Goal: Information Seeking & Learning: Learn about a topic

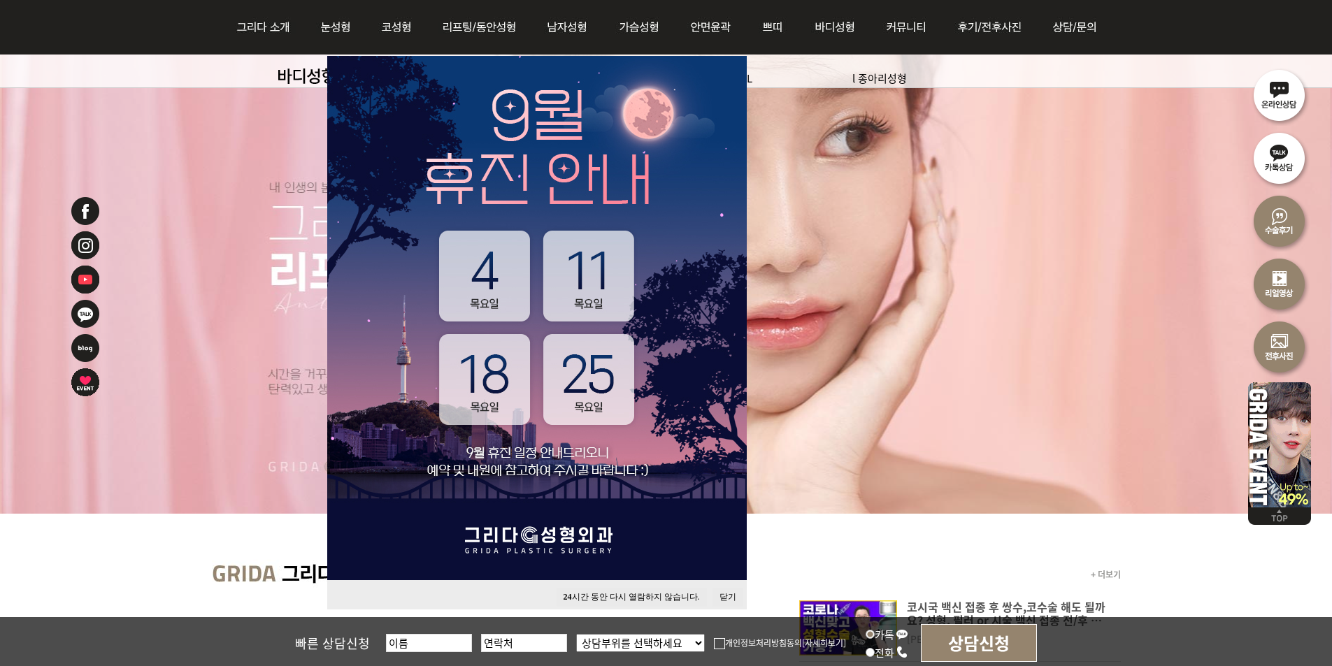
scroll to position [210, 0]
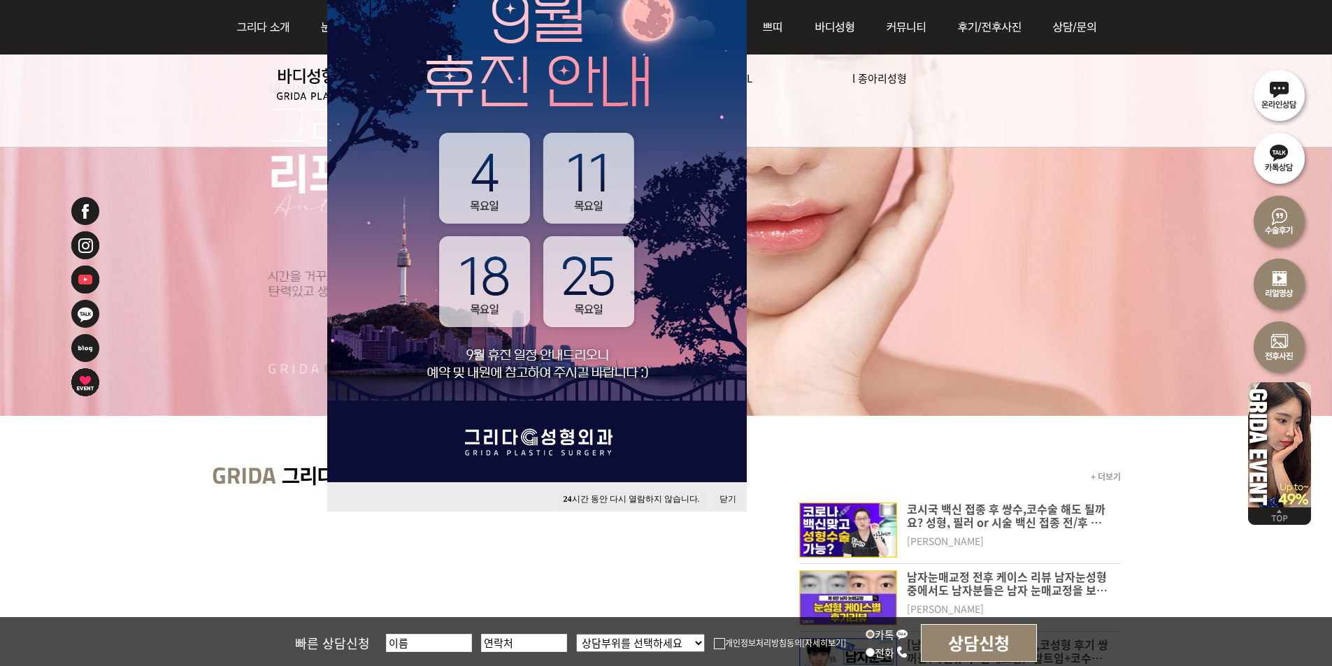
click at [723, 498] on button "닫기" at bounding box center [727, 499] width 31 height 19
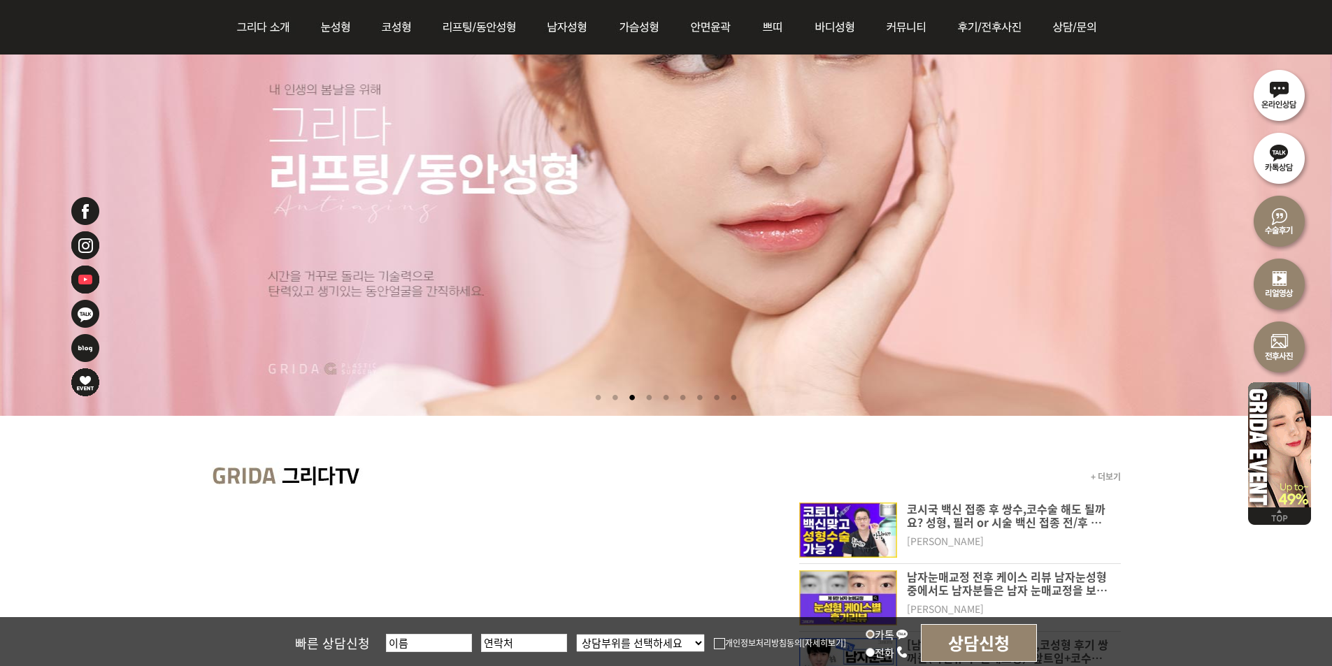
scroll to position [70, 0]
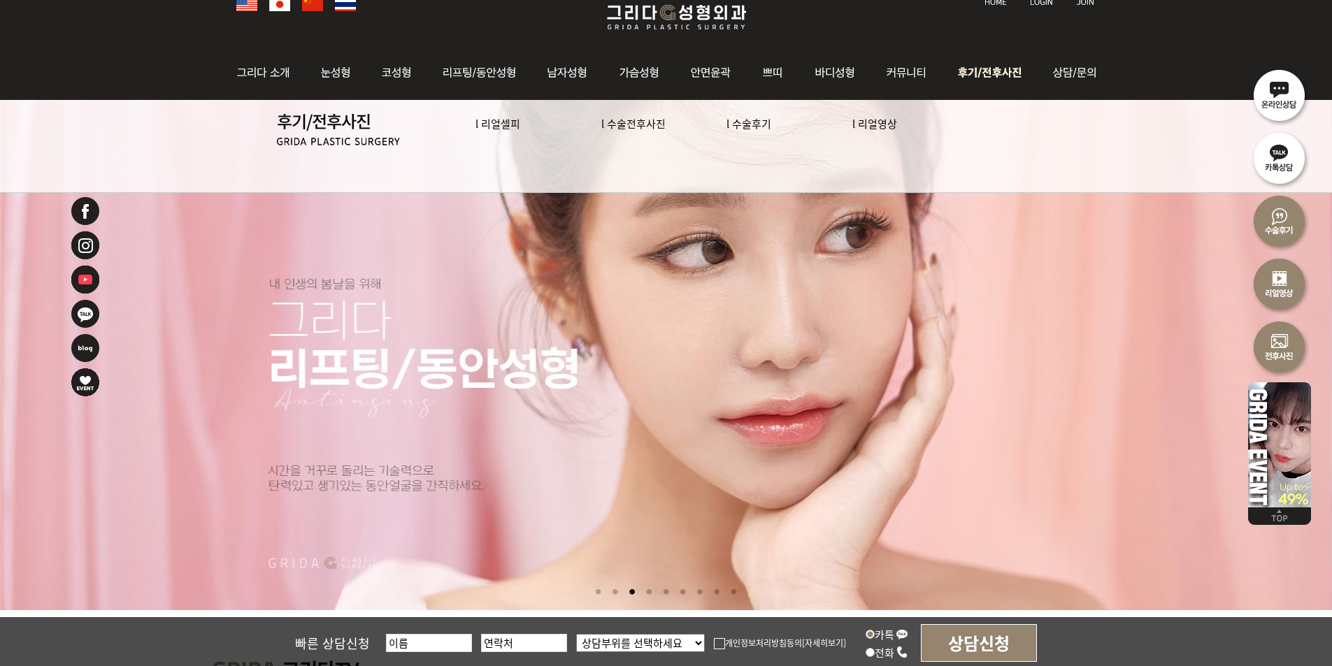
click at [766, 125] on link "l 수술후기" at bounding box center [748, 123] width 45 height 15
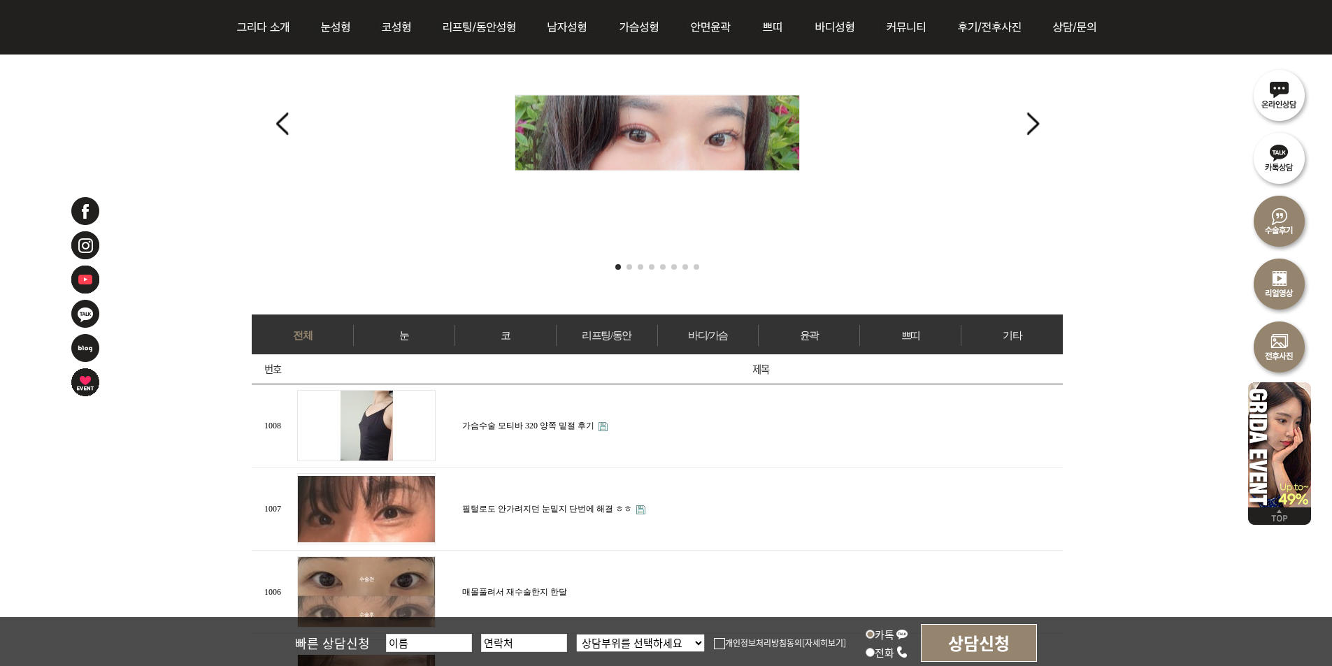
scroll to position [559, 0]
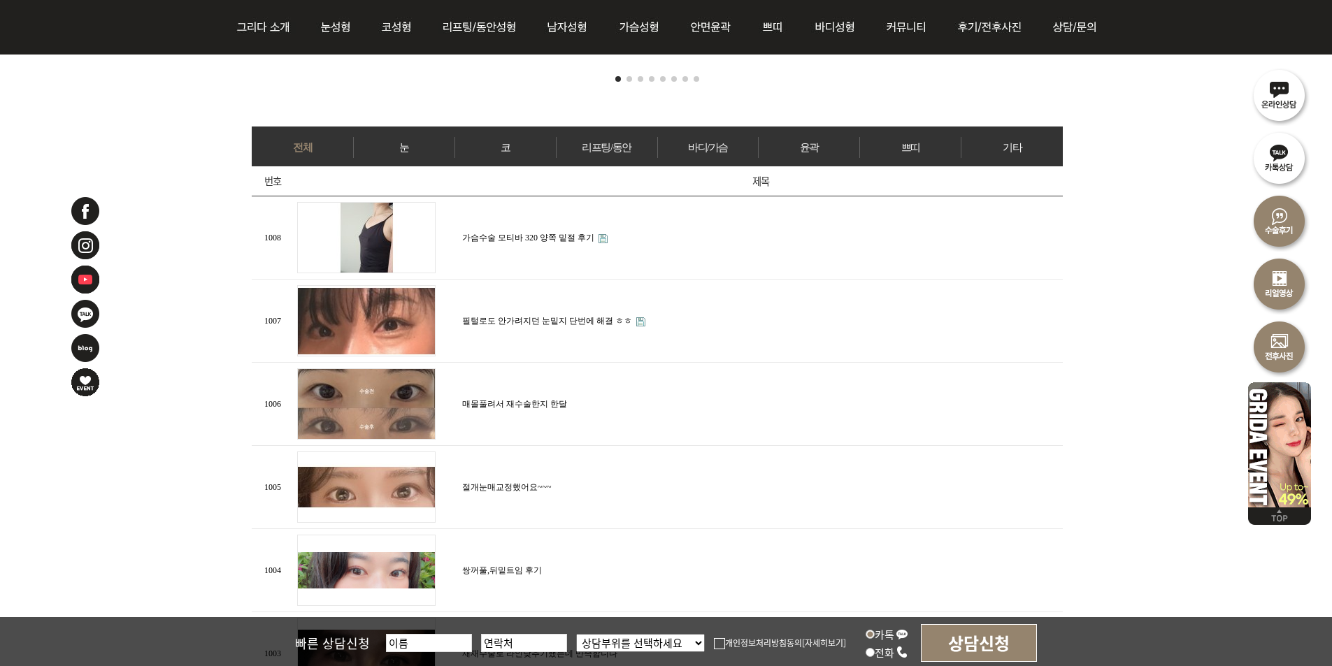
click at [536, 235] on link "가슴수술 모티바 320 양쪽 밑절 후기" at bounding box center [528, 238] width 132 height 10
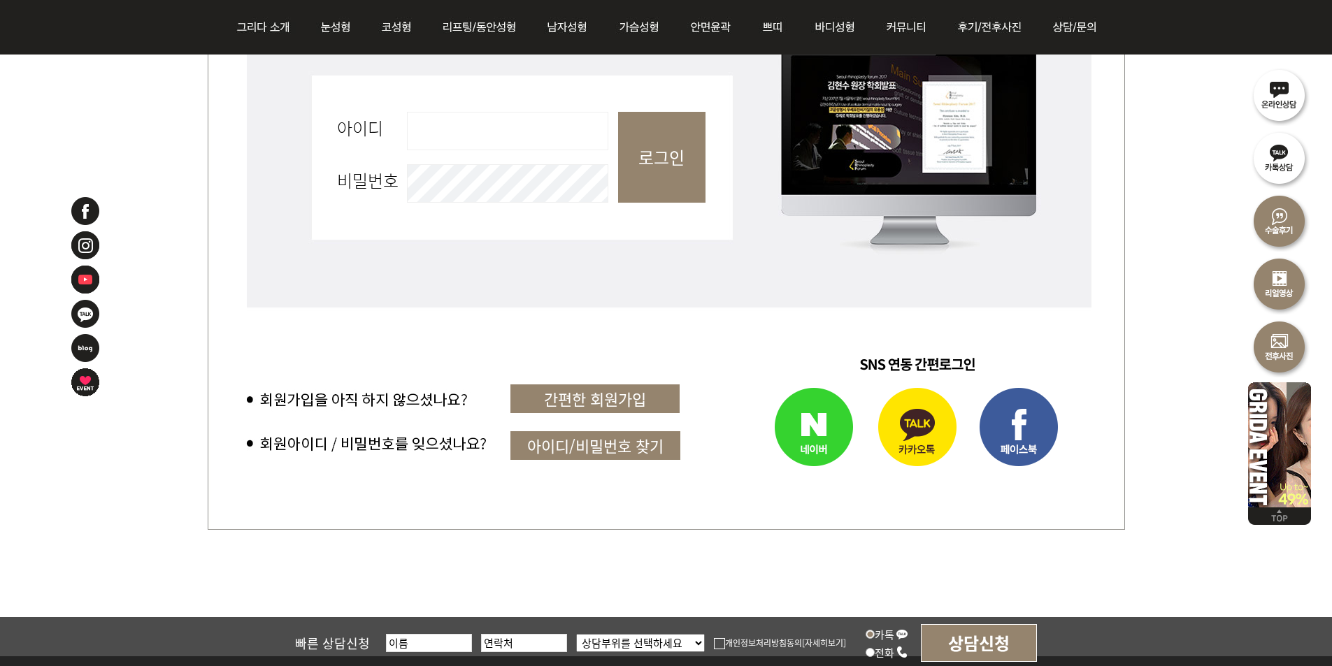
scroll to position [699, 0]
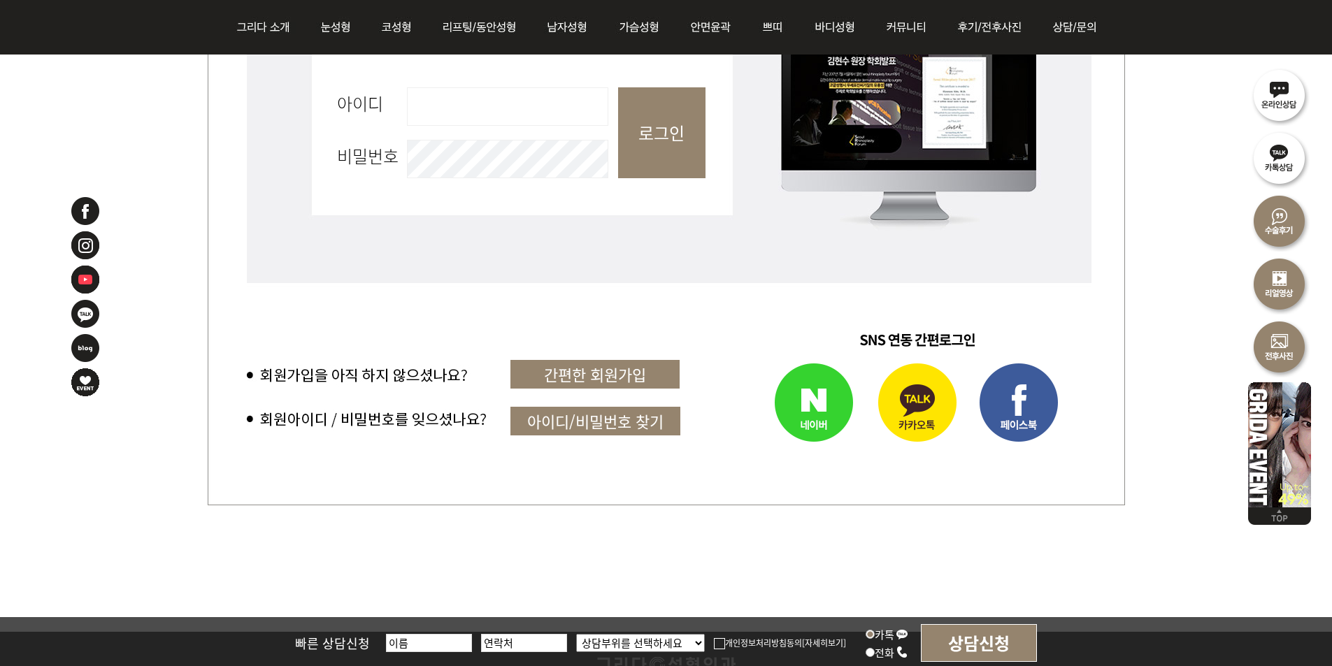
click at [823, 415] on img at bounding box center [788, 404] width 159 height 99
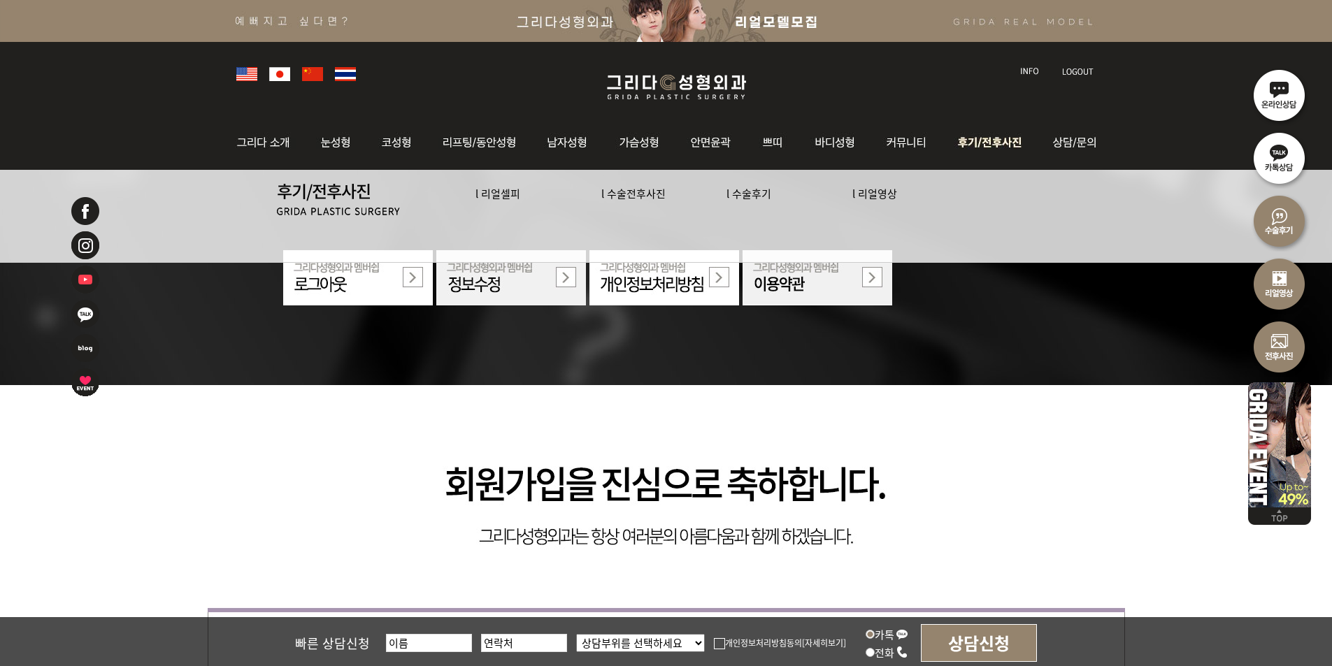
click at [737, 196] on link "l 수술후기" at bounding box center [748, 193] width 45 height 15
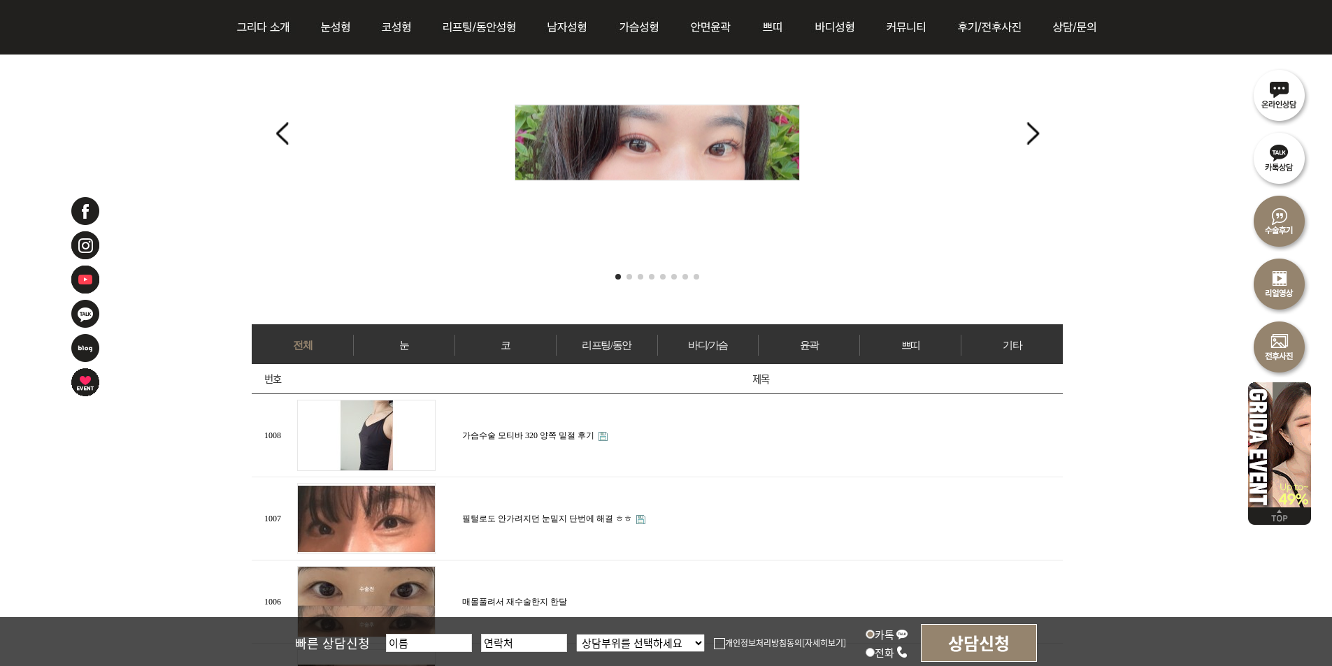
scroll to position [629, 0]
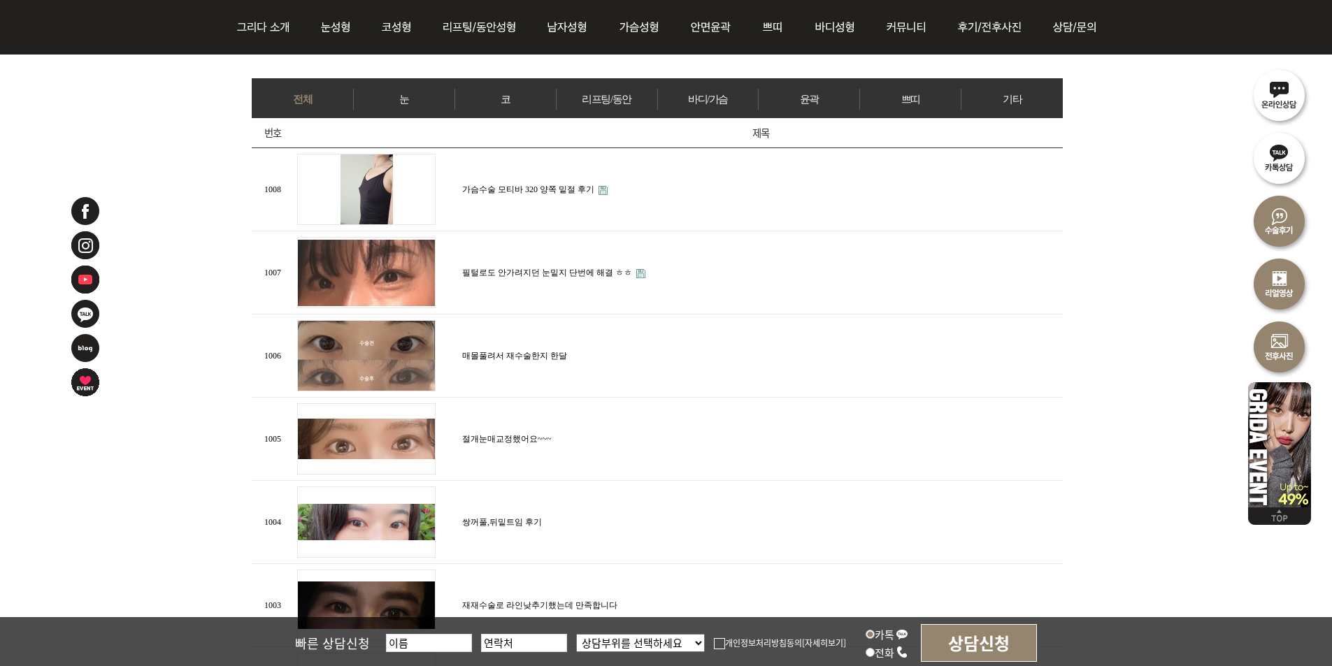
click at [518, 185] on link "가슴수술 모티바 320 양쪽 밑절 후기" at bounding box center [528, 190] width 132 height 10
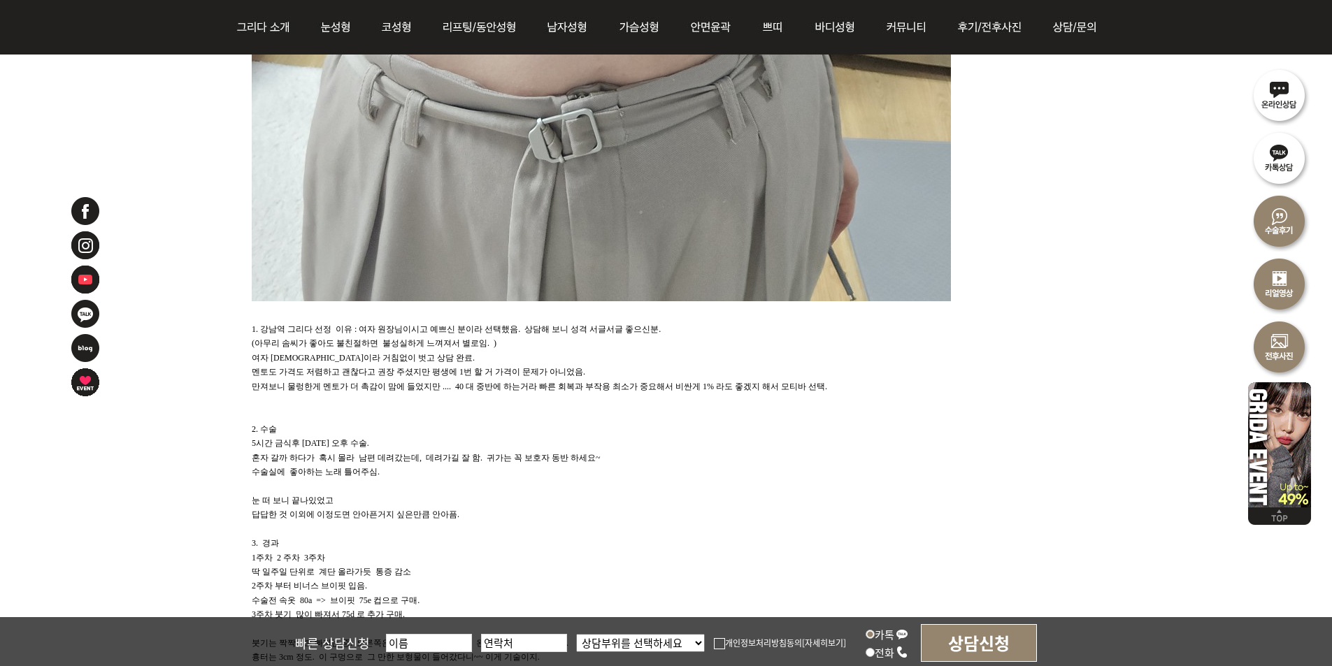
scroll to position [2377, 0]
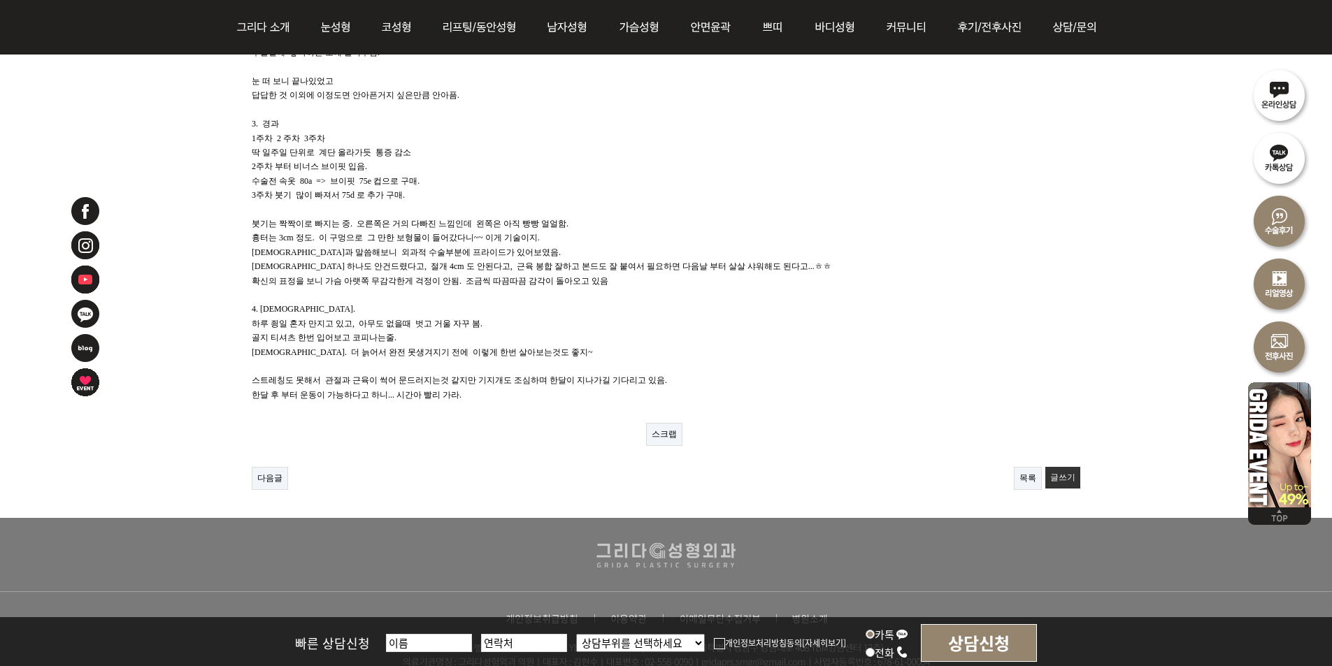
click at [1022, 471] on link "목록" at bounding box center [1028, 478] width 28 height 23
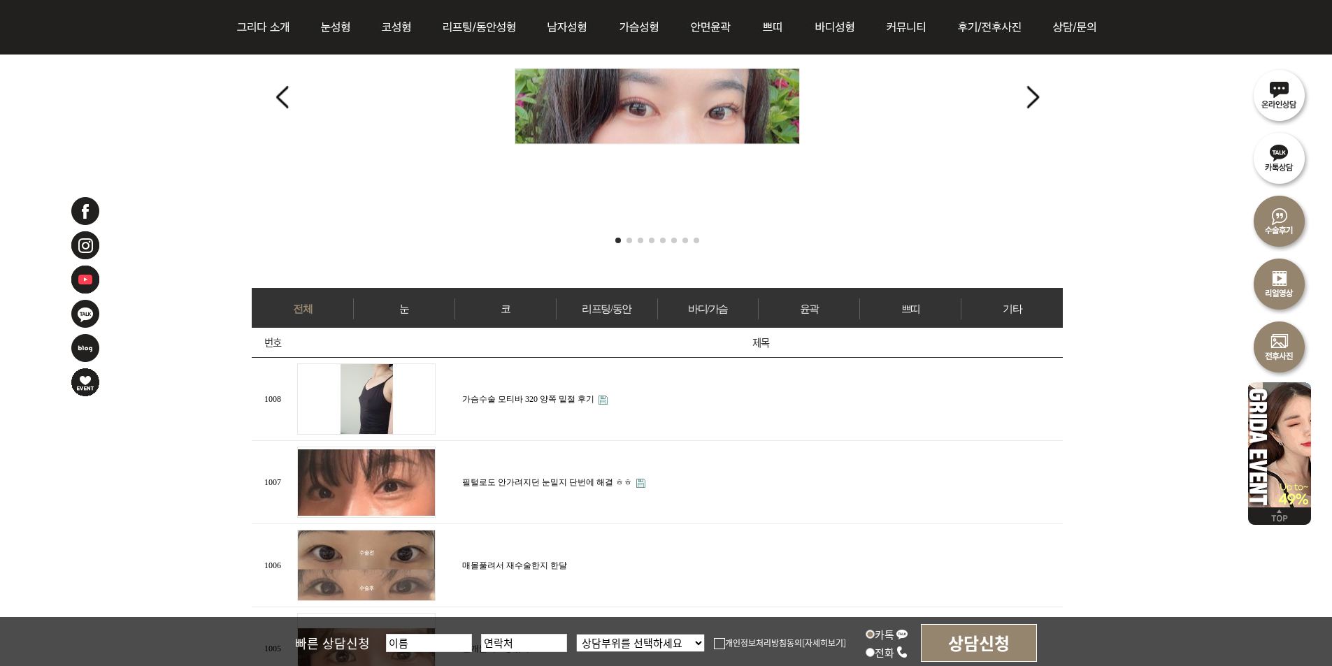
scroll to position [489, 0]
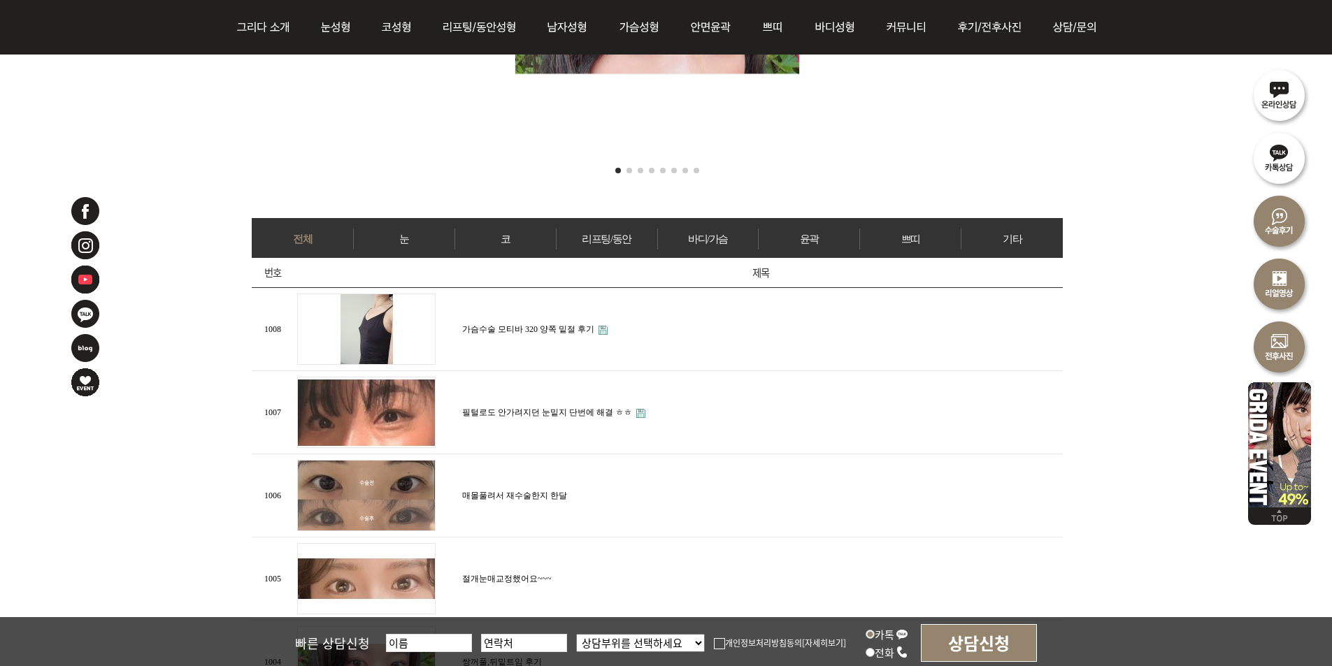
click at [696, 229] on link "바디/가슴" at bounding box center [708, 239] width 101 height 21
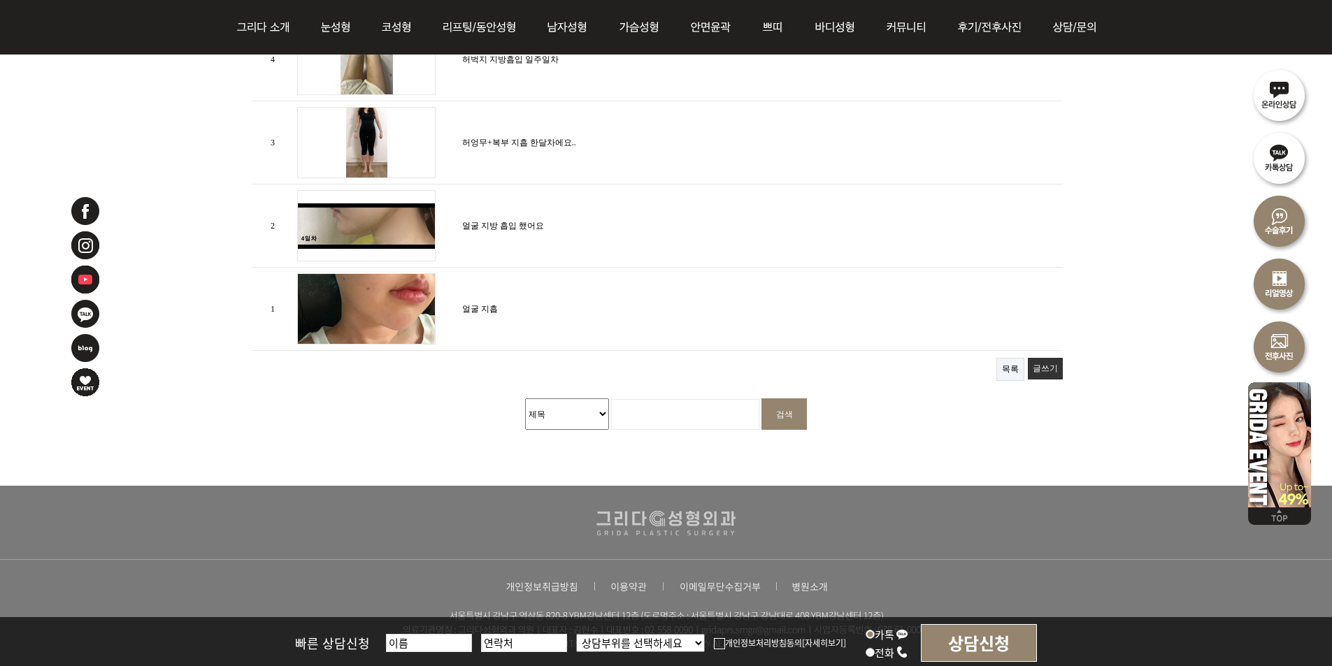
scroll to position [909, 0]
